Goal: Information Seeking & Learning: Understand process/instructions

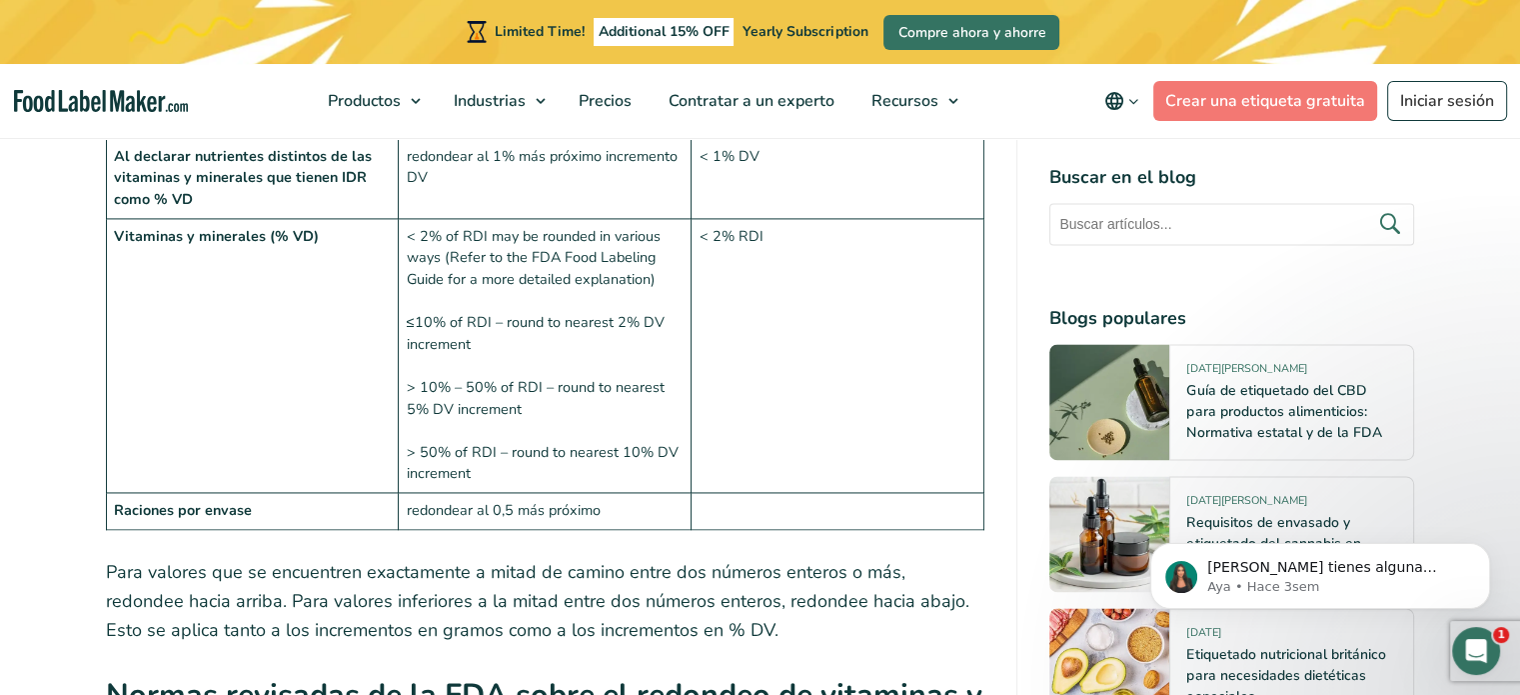
scroll to position [2798, 0]
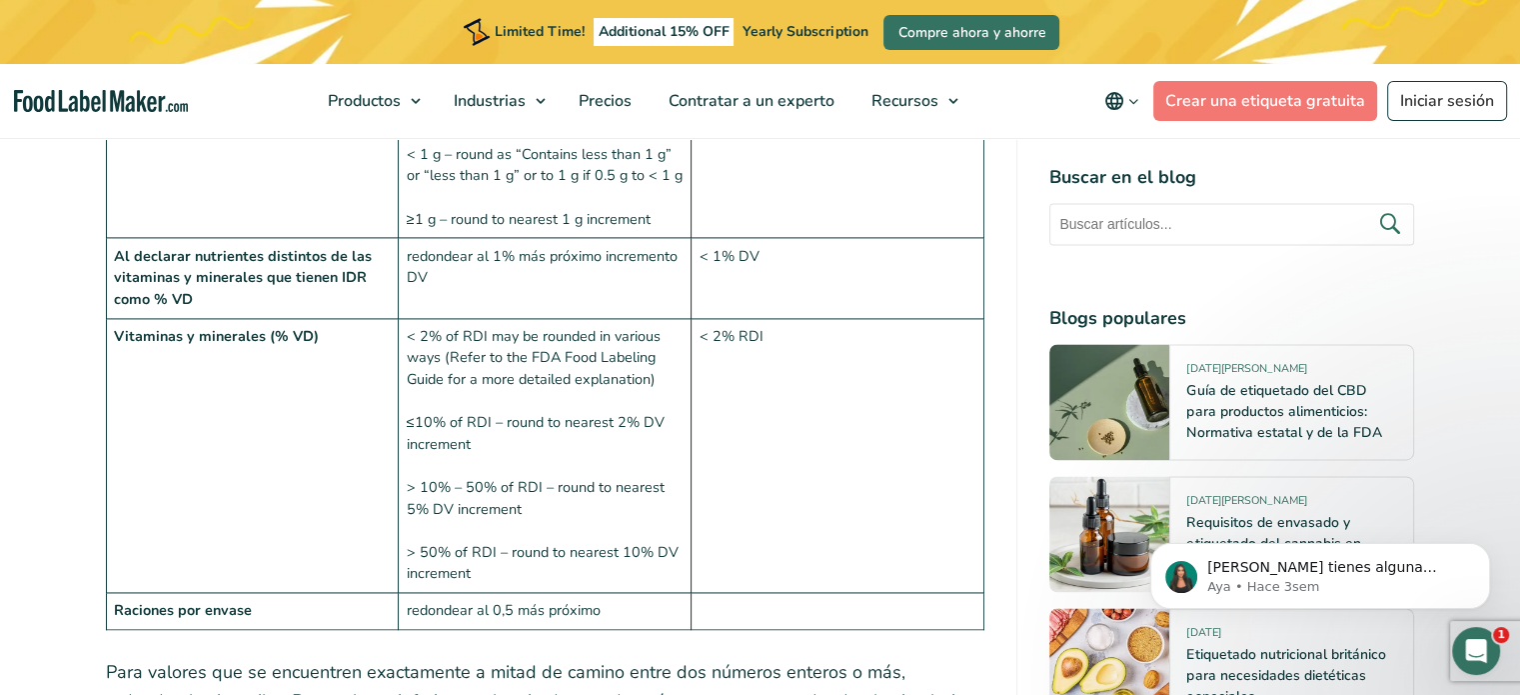
click at [531, 443] on td "< 2% of RDI may be rounded in various ways (Refer to the FDA Food Labeling Guid…" at bounding box center [545, 455] width 293 height 275
click at [535, 435] on td "< 2% of RDI may be rounded in various ways (Refer to the FDA Food Labeling Guid…" at bounding box center [545, 455] width 293 height 275
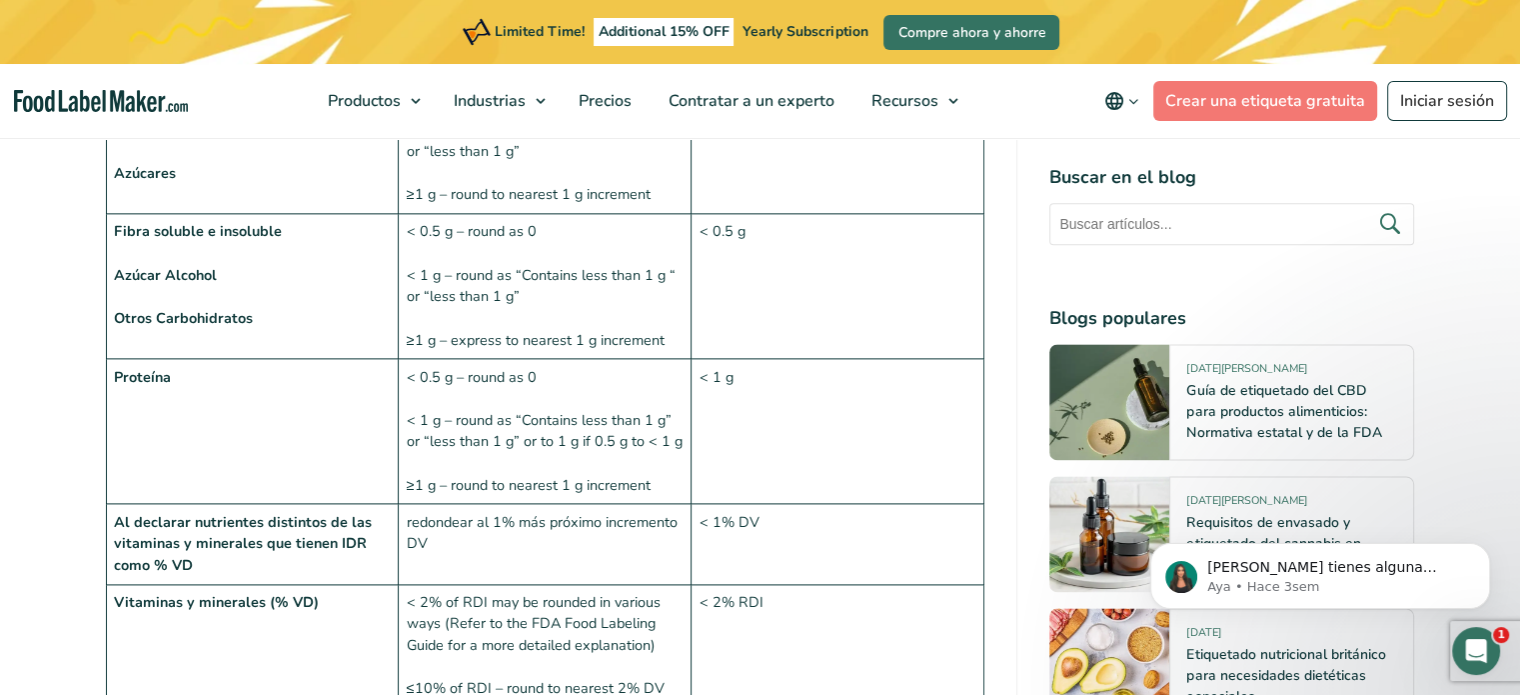
scroll to position [2498, 0]
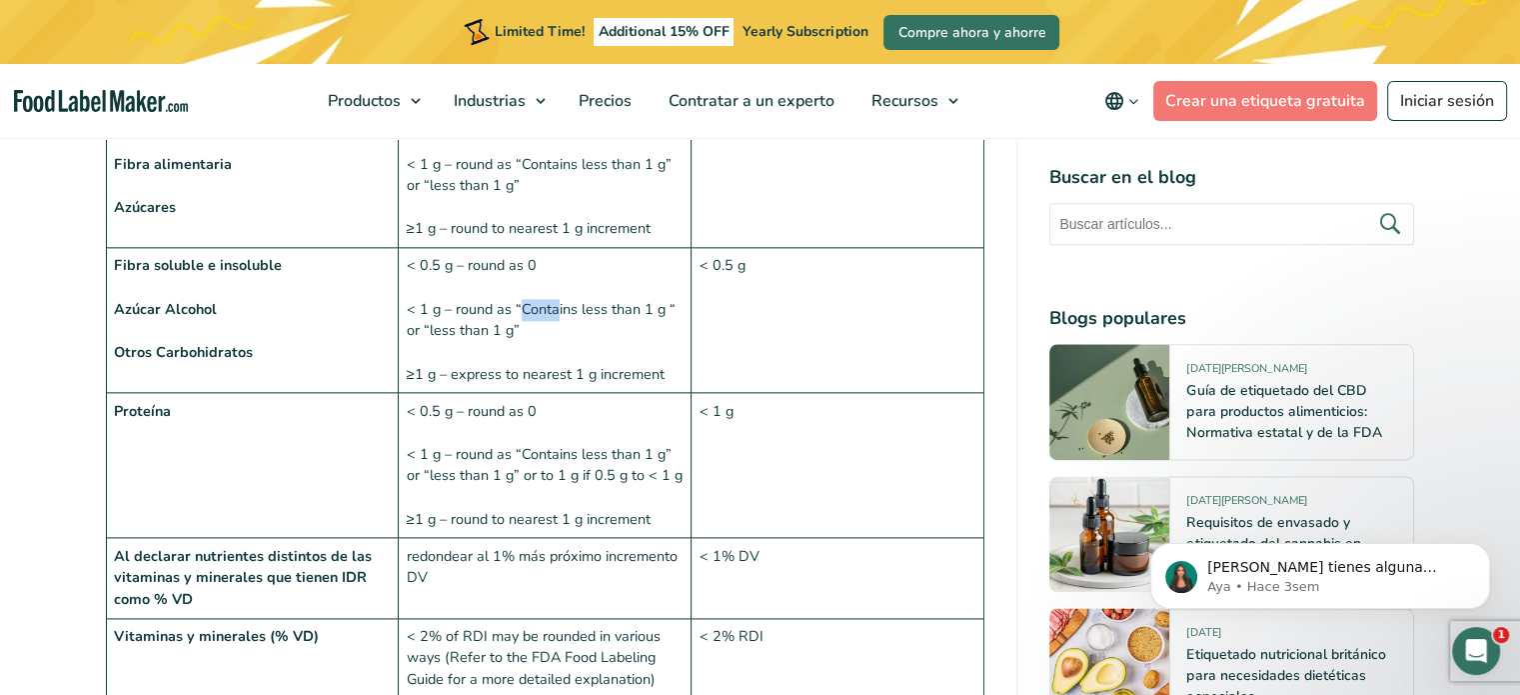
drag, startPoint x: 517, startPoint y: 237, endPoint x: 534, endPoint y: 245, distance: 18.8
click at [557, 248] on td "< 0.5 g – round as 0 < 1 g – round as “Contains less than 1 g “ or “less than 1…" at bounding box center [545, 320] width 293 height 145
drag, startPoint x: 522, startPoint y: 231, endPoint x: 606, endPoint y: 268, distance: 91.7
click at [624, 267] on td "< 0.5 g – round as 0 < 1 g – round as “Contains less than 1 g “ or “less than 1…" at bounding box center [545, 320] width 293 height 145
copy td "< 1 g – round as “Contains less than 1 g “ or “less than 1 g”"
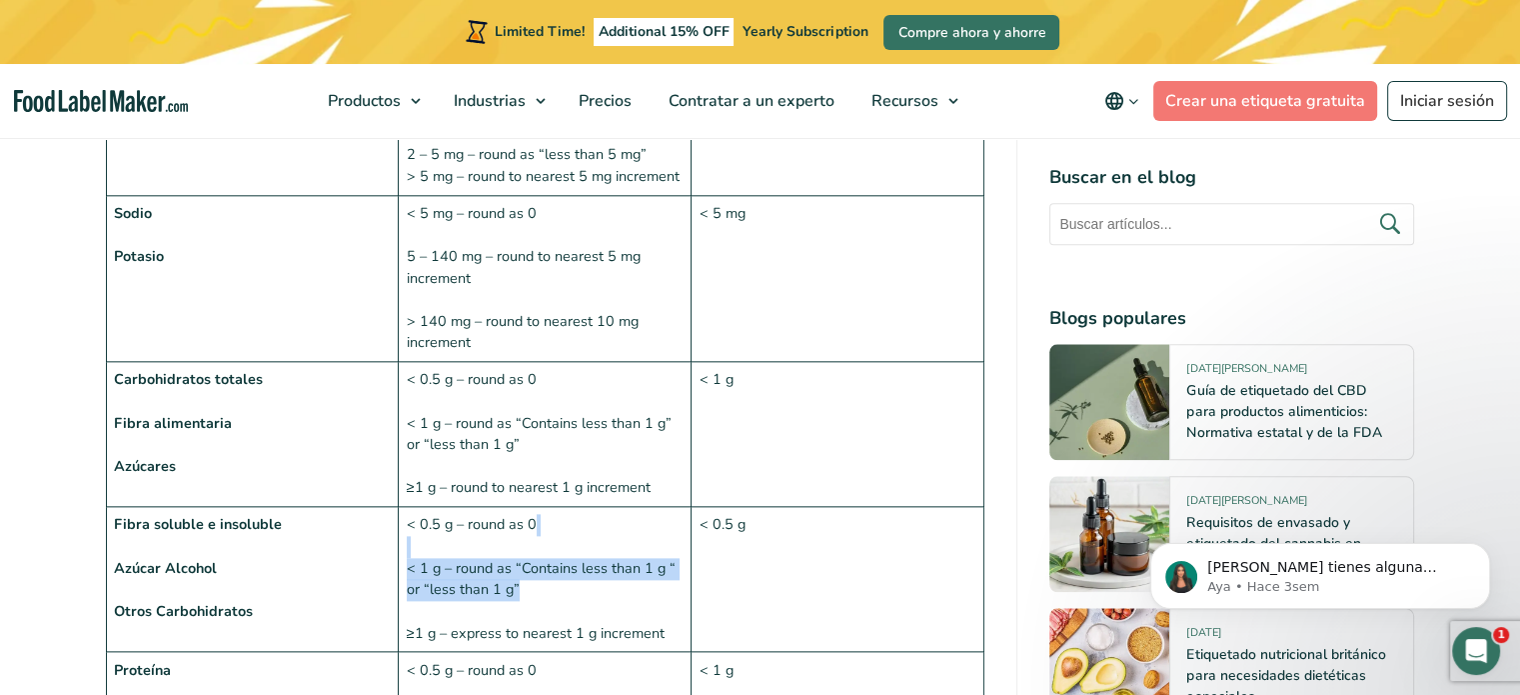
scroll to position [2299, 0]
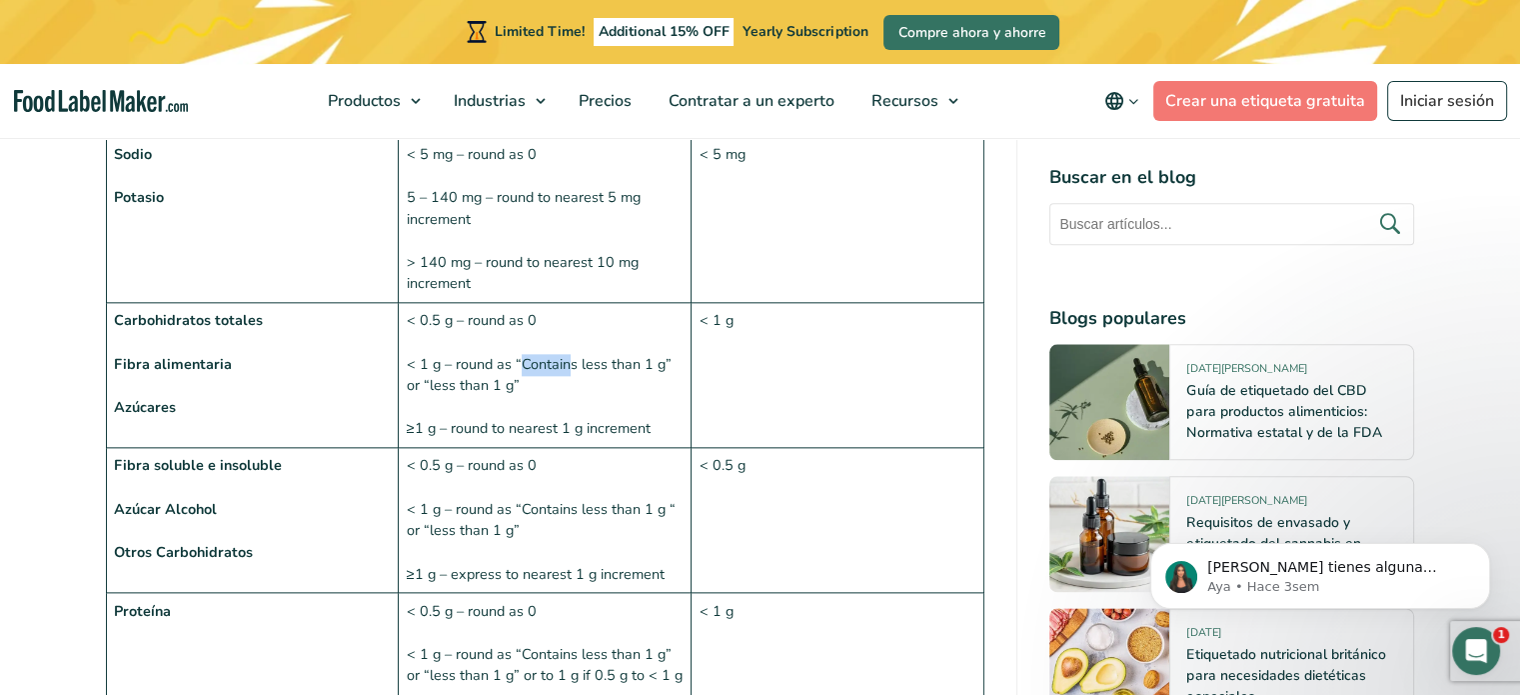
drag, startPoint x: 520, startPoint y: 292, endPoint x: 568, endPoint y: 294, distance: 48.0
click at [568, 303] on td "< 0.5 g – round as 0 < 1 g – round as “Contains less than 1 g” or “less than 1 …" at bounding box center [545, 375] width 293 height 145
drag, startPoint x: 455, startPoint y: 294, endPoint x: 510, endPoint y: 316, distance: 59.2
click at [513, 315] on td "< 0.5 g – round as 0 < 1 g – round as “Contains less than 1 g” or “less than 1 …" at bounding box center [545, 375] width 293 height 145
copy td "round as “Contains less than 1 g” or “less than 1 g"
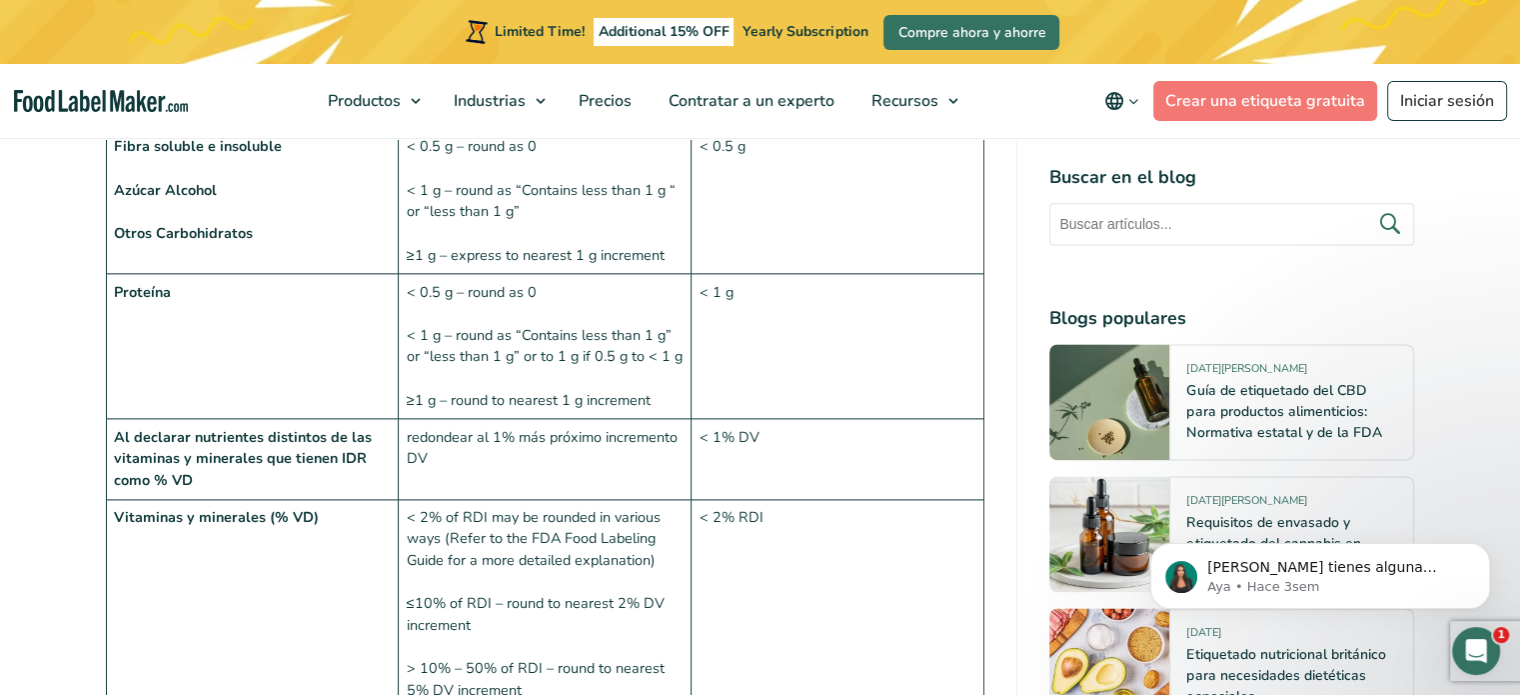
scroll to position [2498, 0]
